Goal: Book appointment/travel/reservation

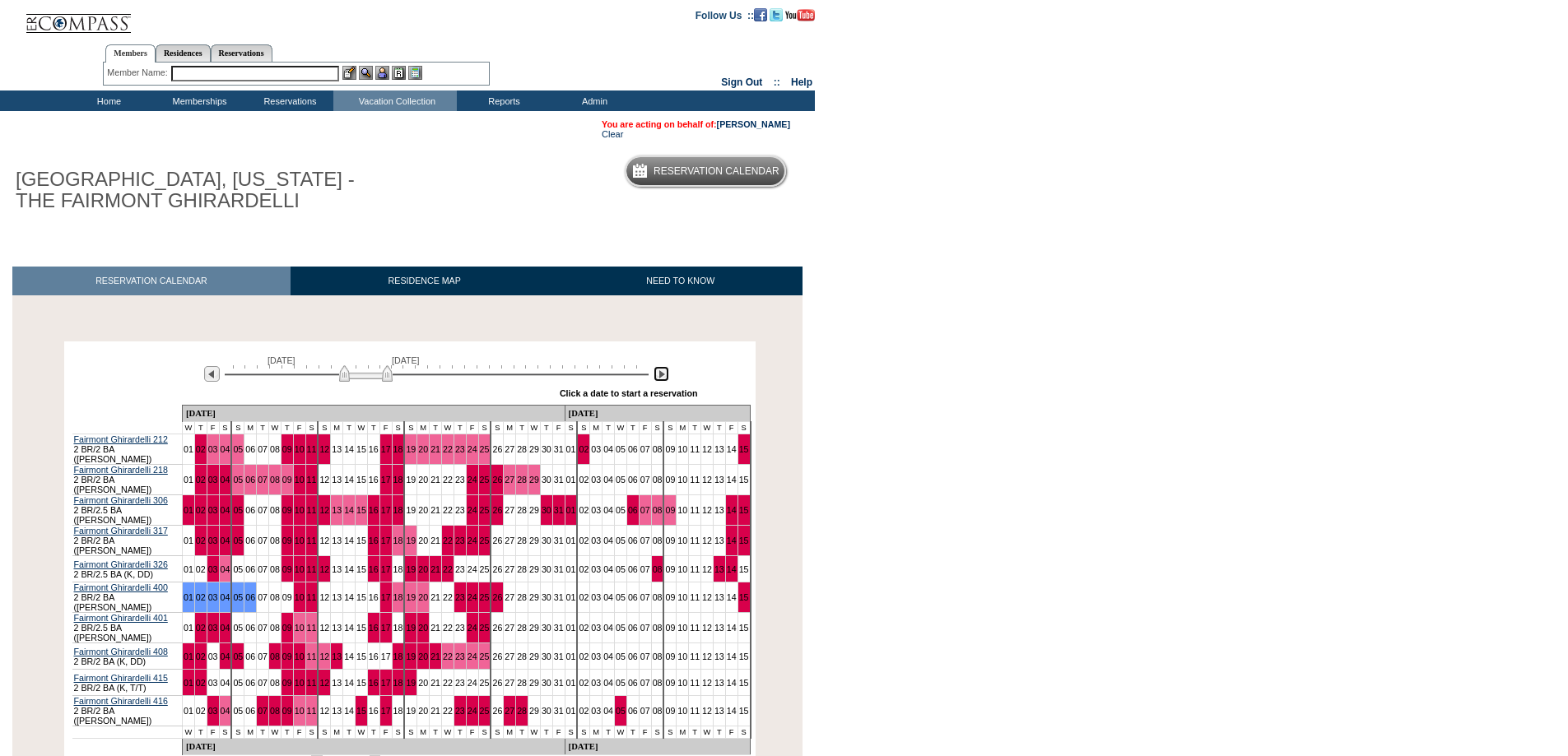
click at [655, 374] on img at bounding box center [662, 374] width 16 height 16
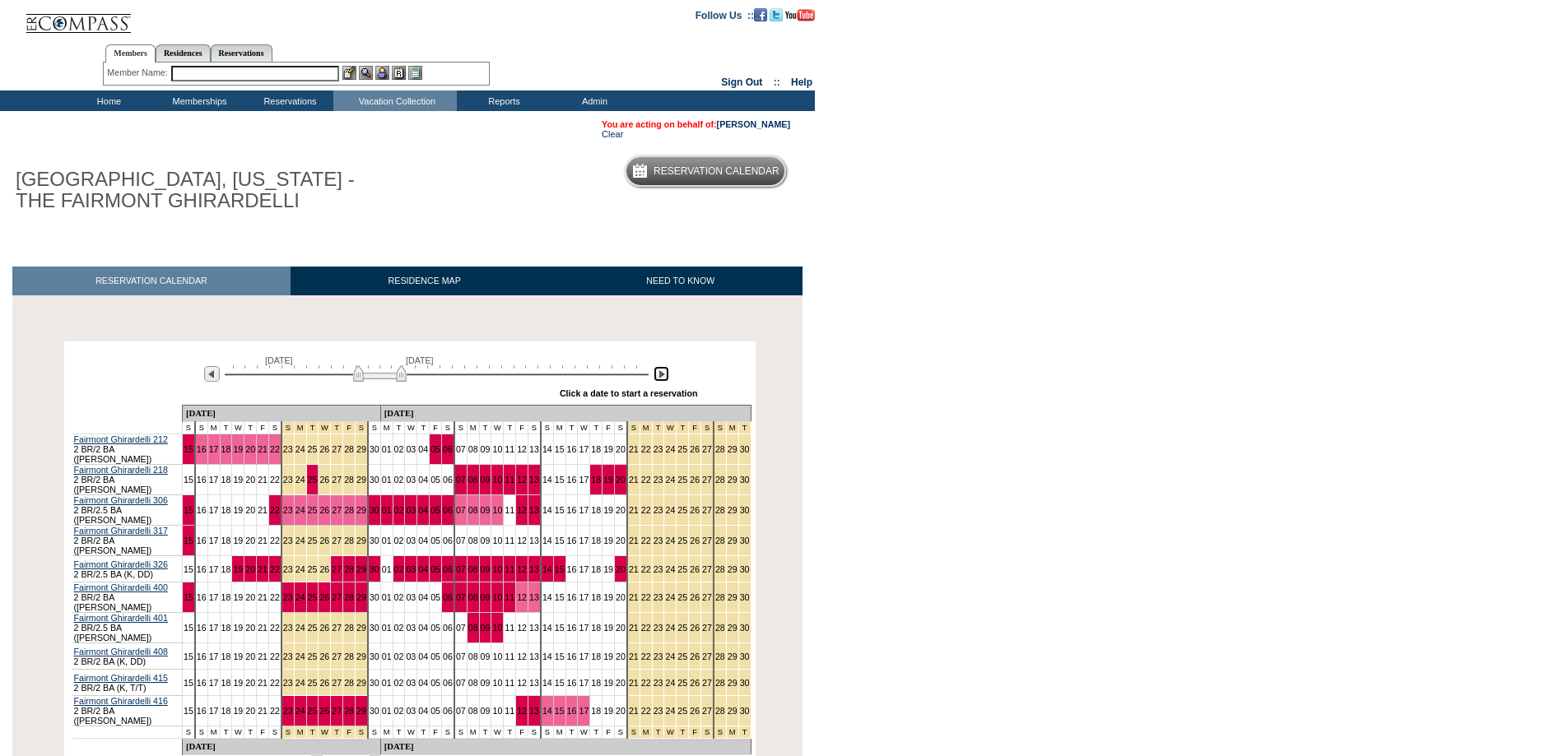
click at [655, 375] on img at bounding box center [662, 374] width 16 height 16
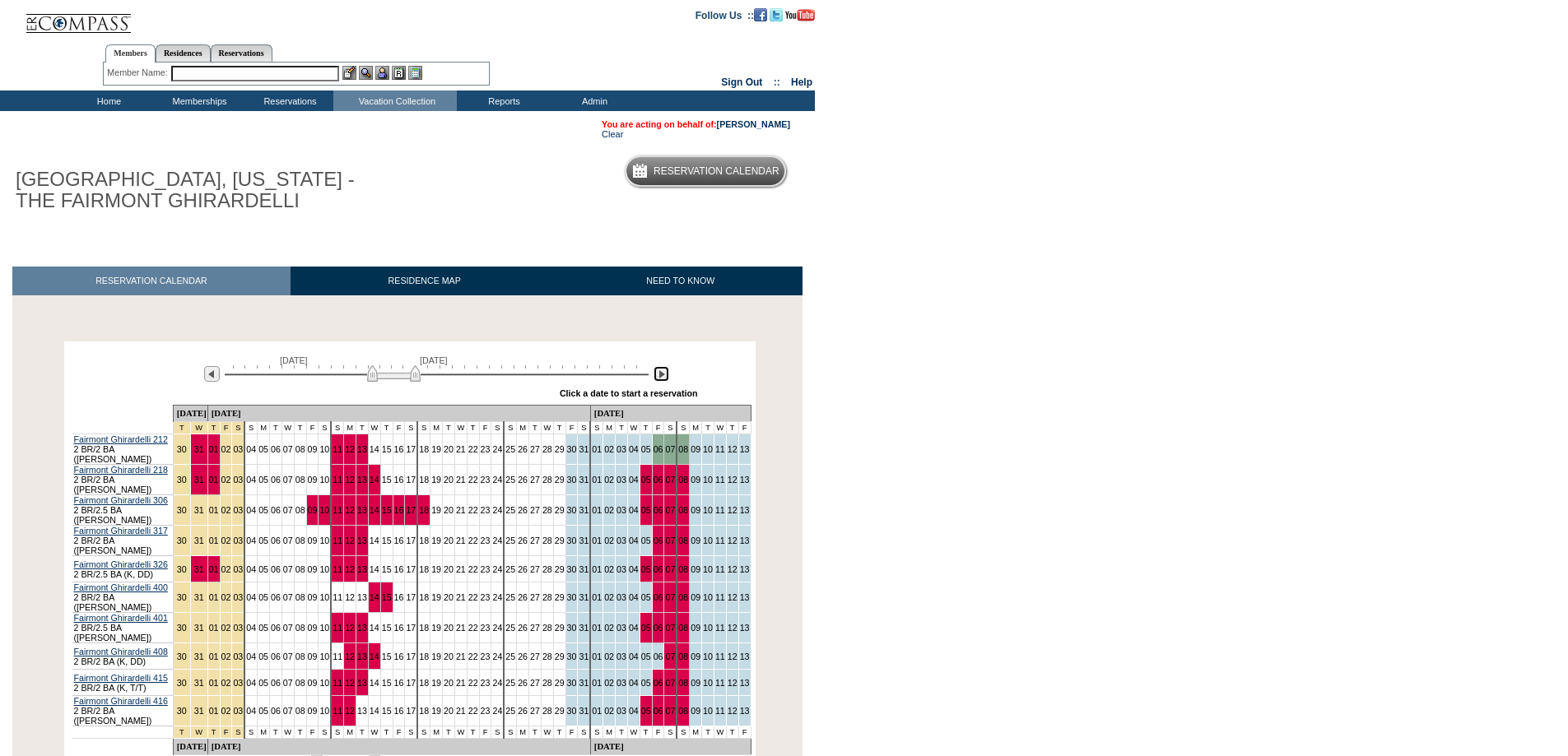
click at [655, 376] on img at bounding box center [662, 374] width 16 height 16
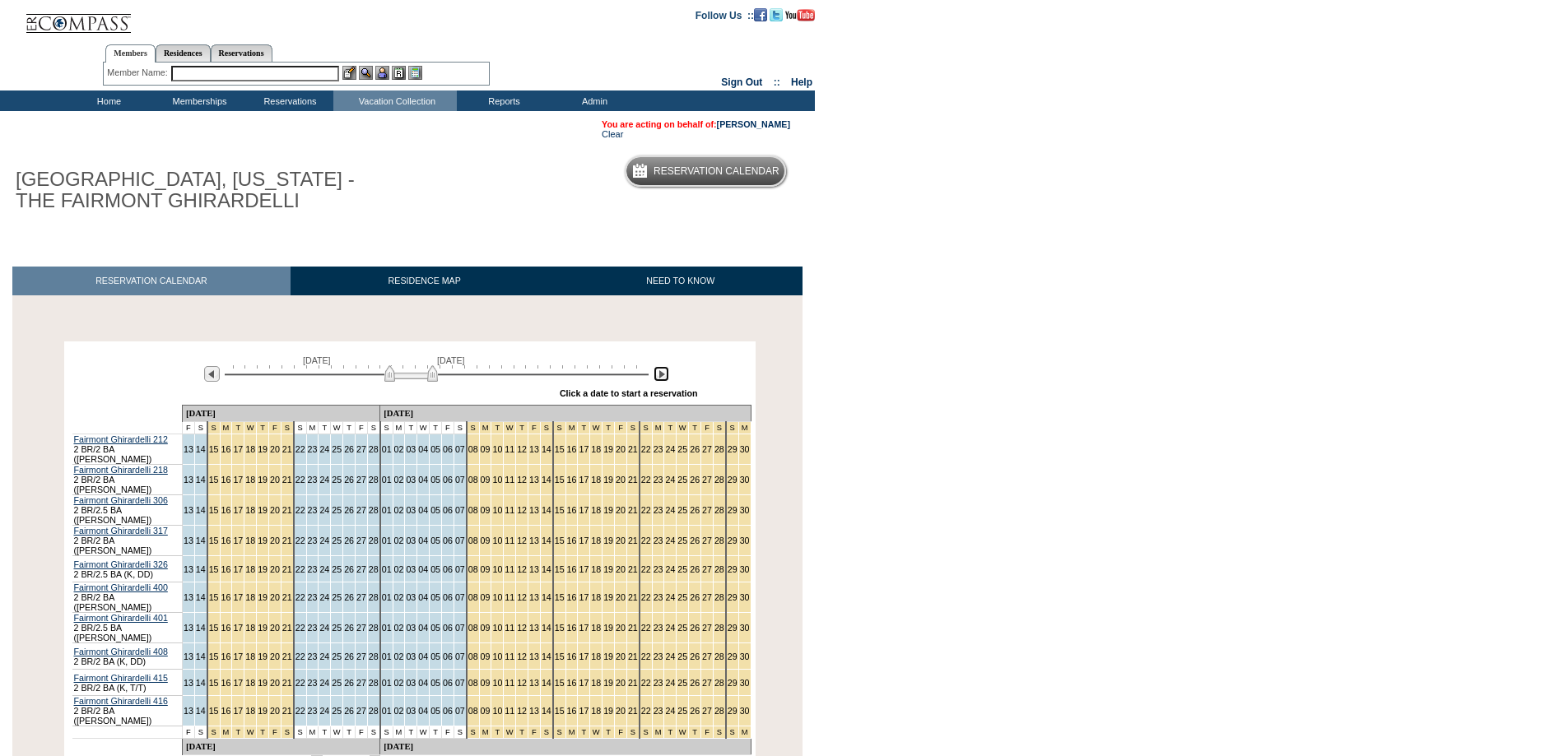
click at [426, 377] on img at bounding box center [411, 373] width 54 height 17
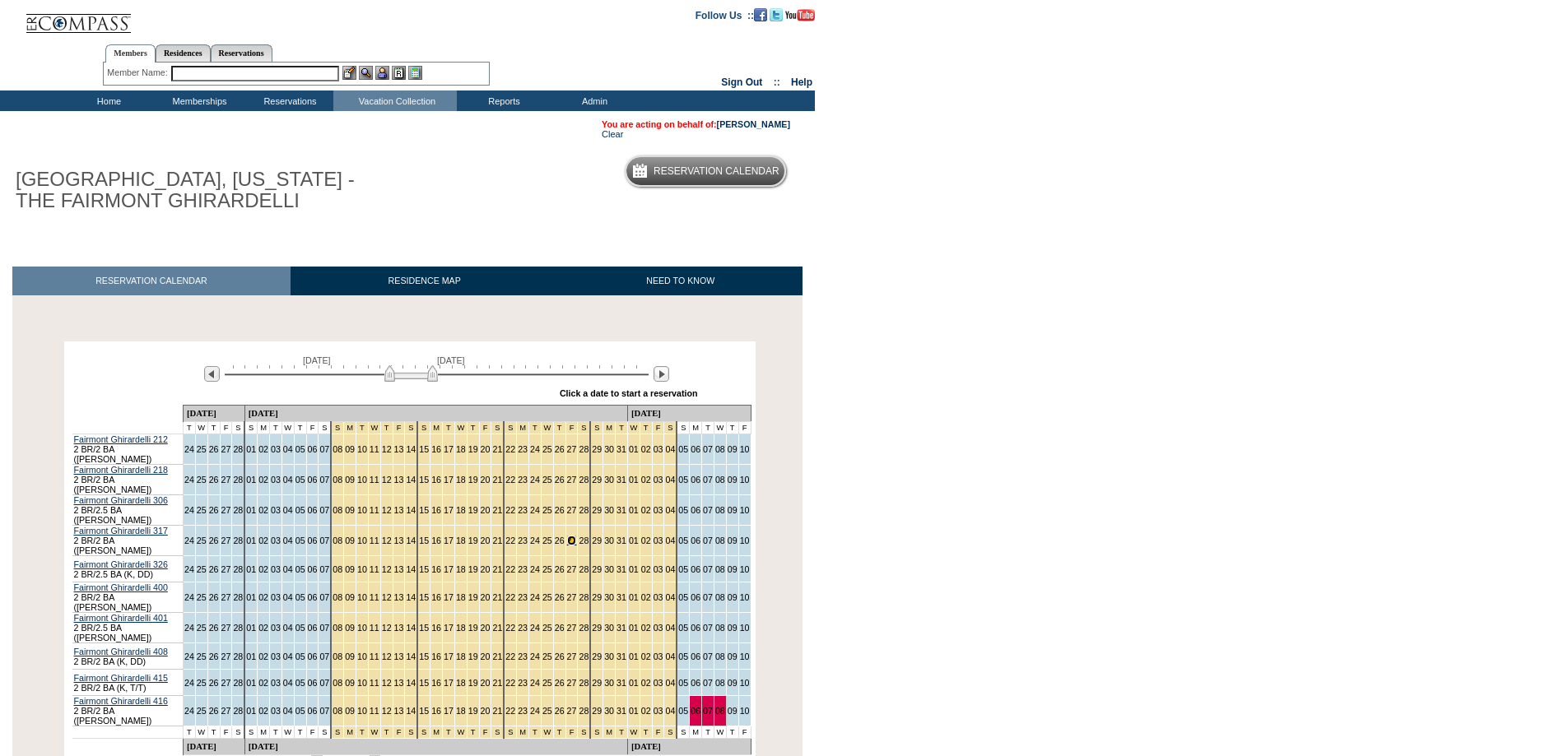
click at [567, 536] on link "27" at bounding box center [572, 541] width 10 height 10
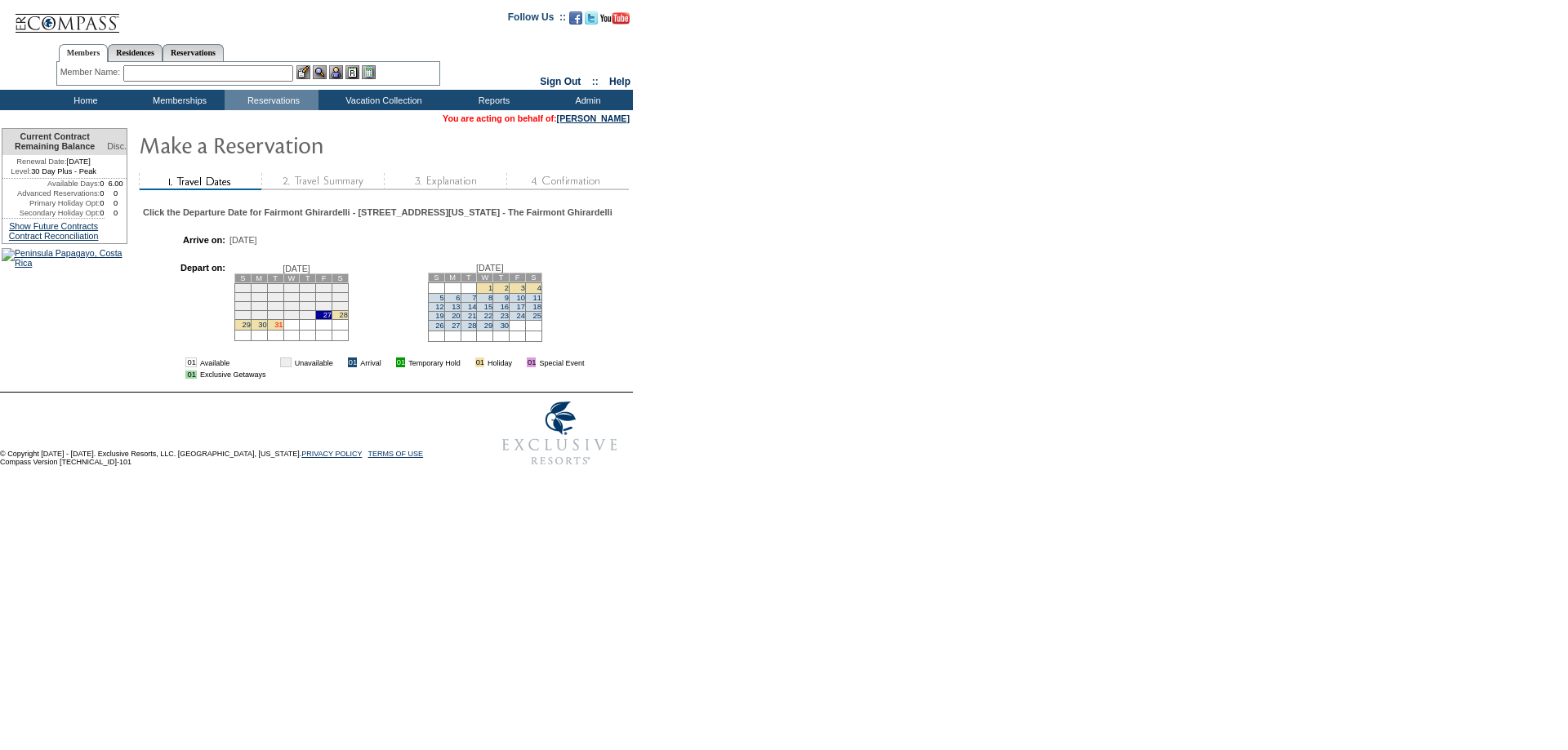
click at [282, 329] on link "31" at bounding box center [278, 325] width 8 height 8
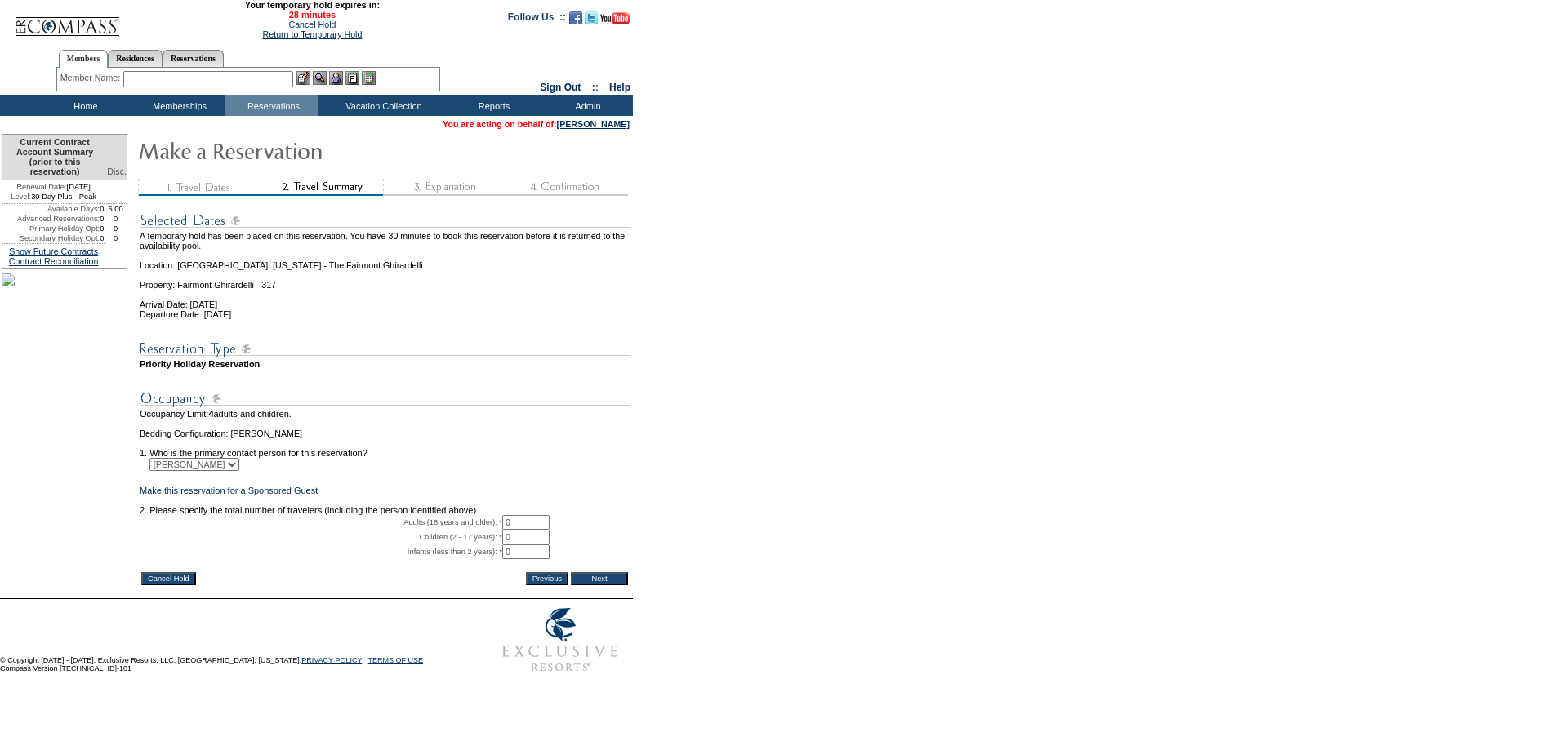
click at [170, 585] on input "Cancel Hold" at bounding box center [168, 578] width 54 height 13
